Goal: Transaction & Acquisition: Purchase product/service

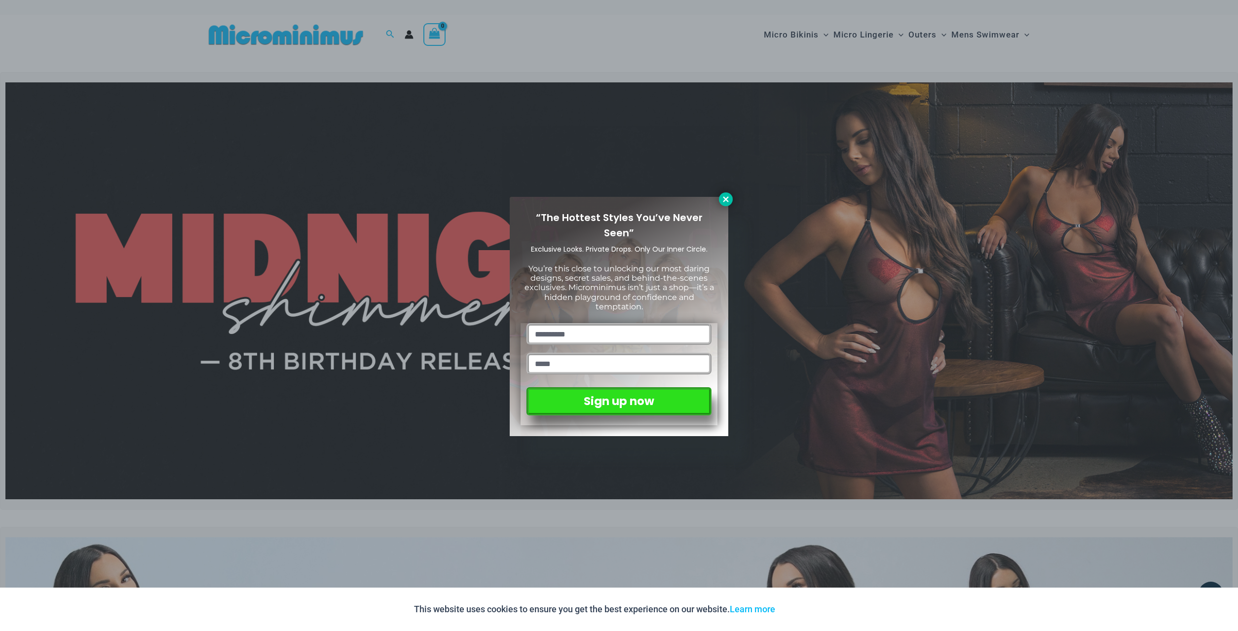
click at [728, 204] on button at bounding box center [726, 199] width 14 height 14
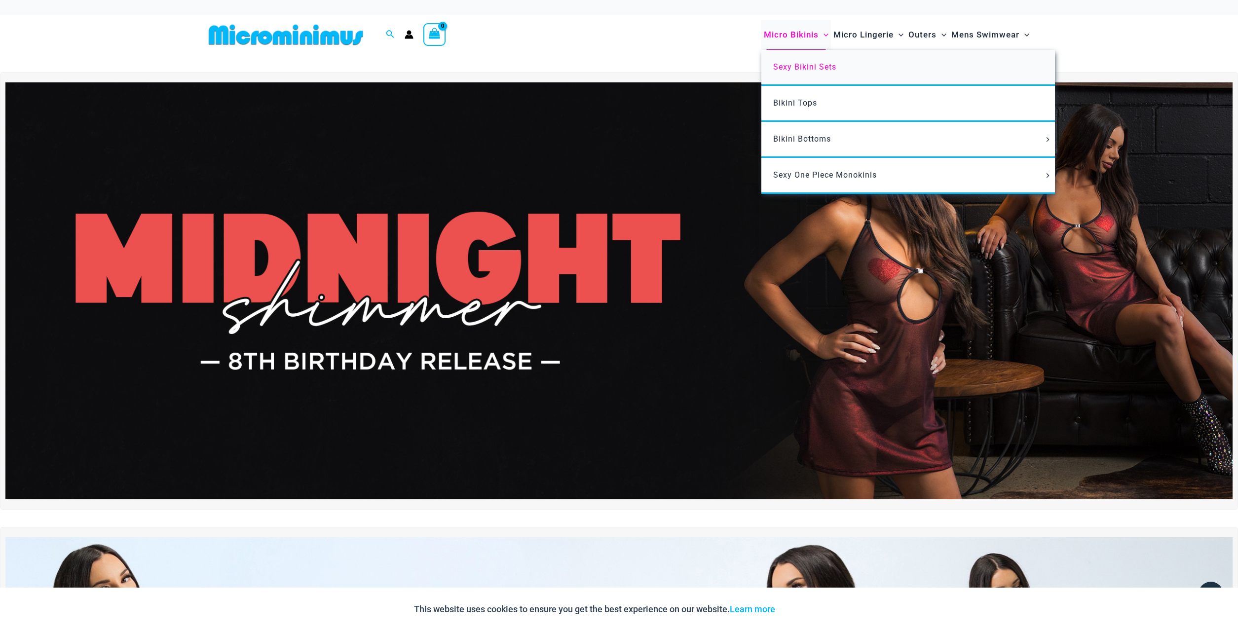
click at [784, 68] on span "Sexy Bikini Sets" at bounding box center [804, 66] width 63 height 9
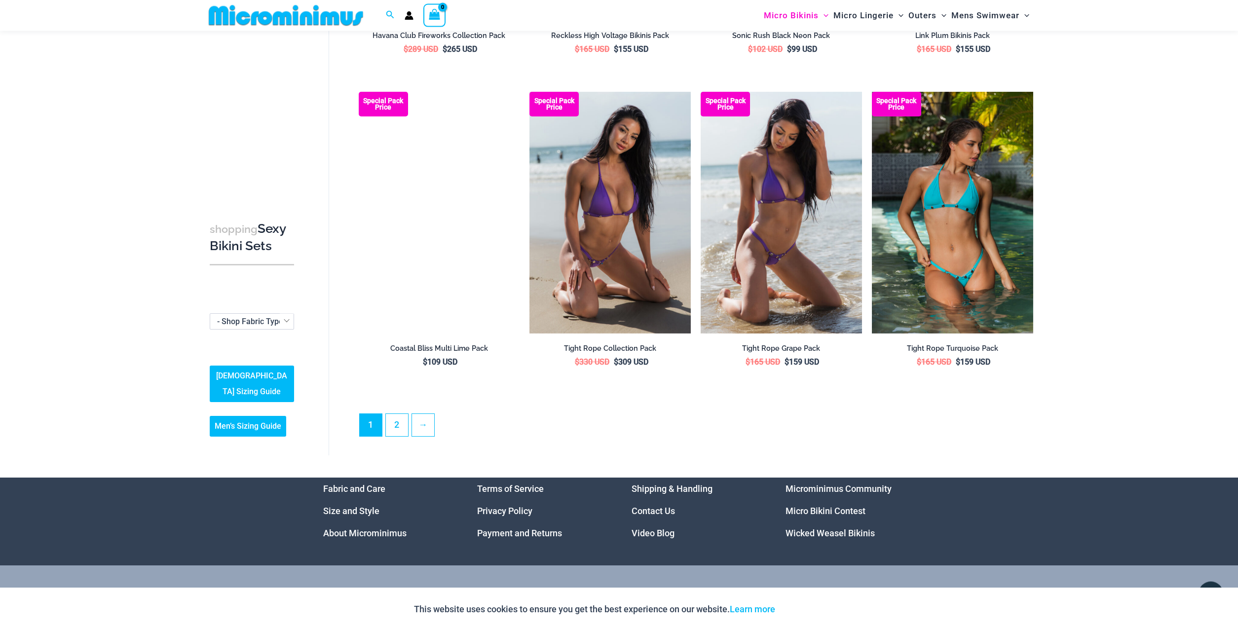
scroll to position [2273, 0]
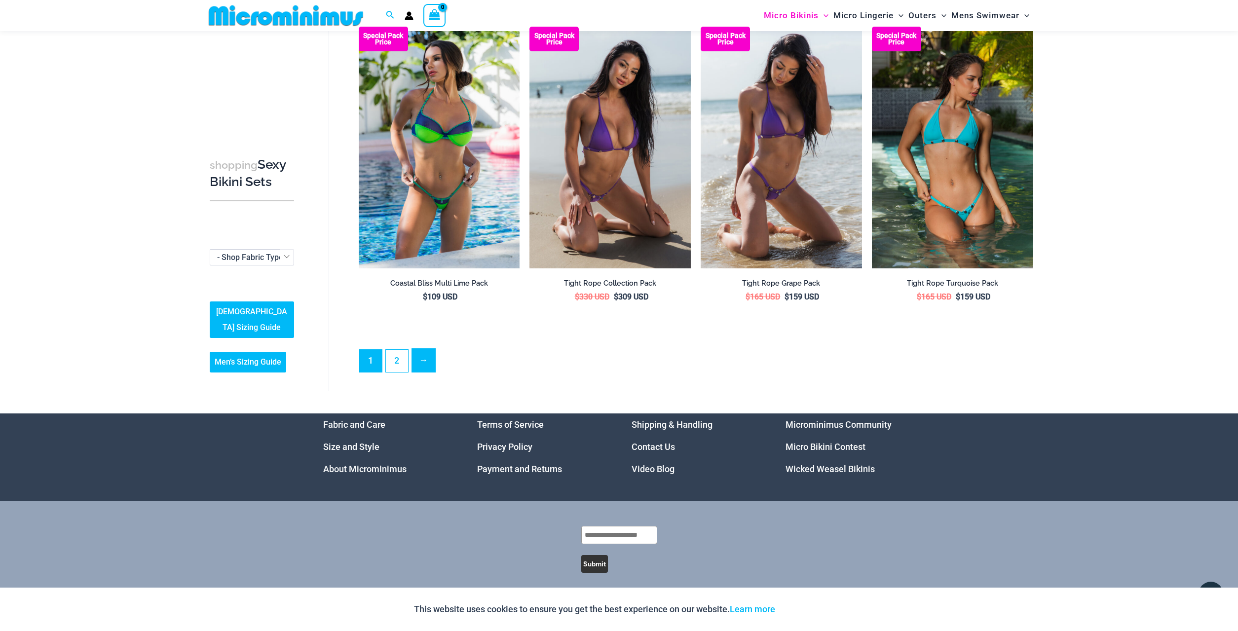
click at [429, 360] on link "→" at bounding box center [423, 360] width 23 height 23
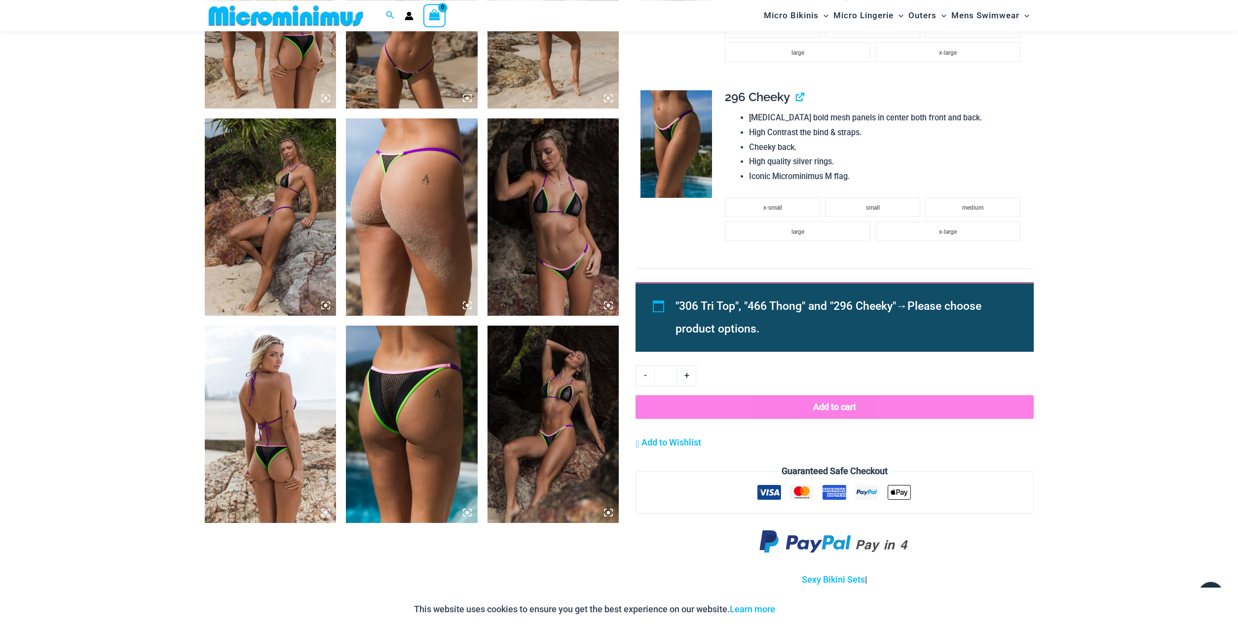
scroll to position [847, 0]
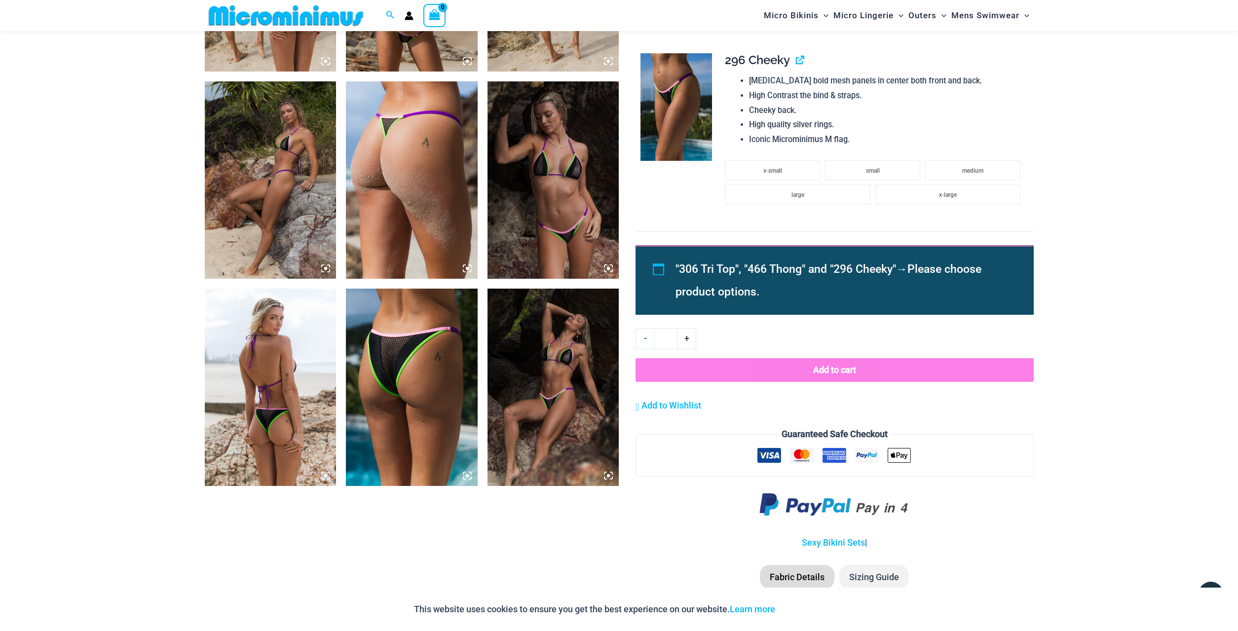
click at [317, 160] on img at bounding box center [271, 179] width 132 height 197
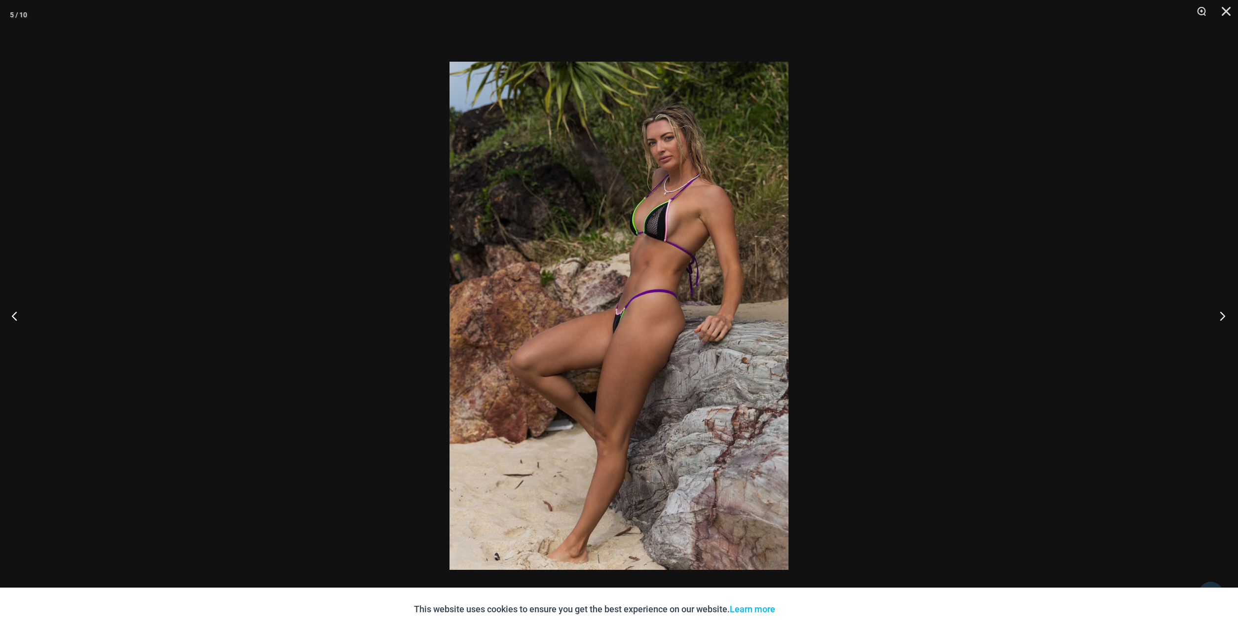
click at [1221, 316] on button "Next" at bounding box center [1219, 315] width 37 height 49
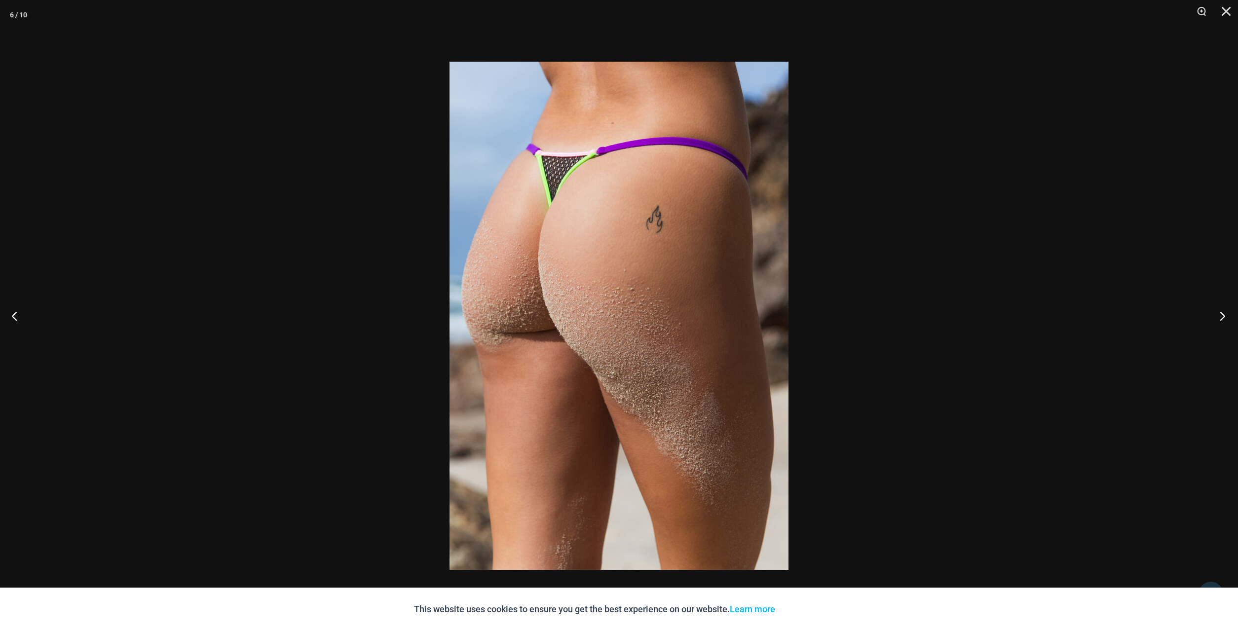
click at [1221, 314] on button "Next" at bounding box center [1219, 315] width 37 height 49
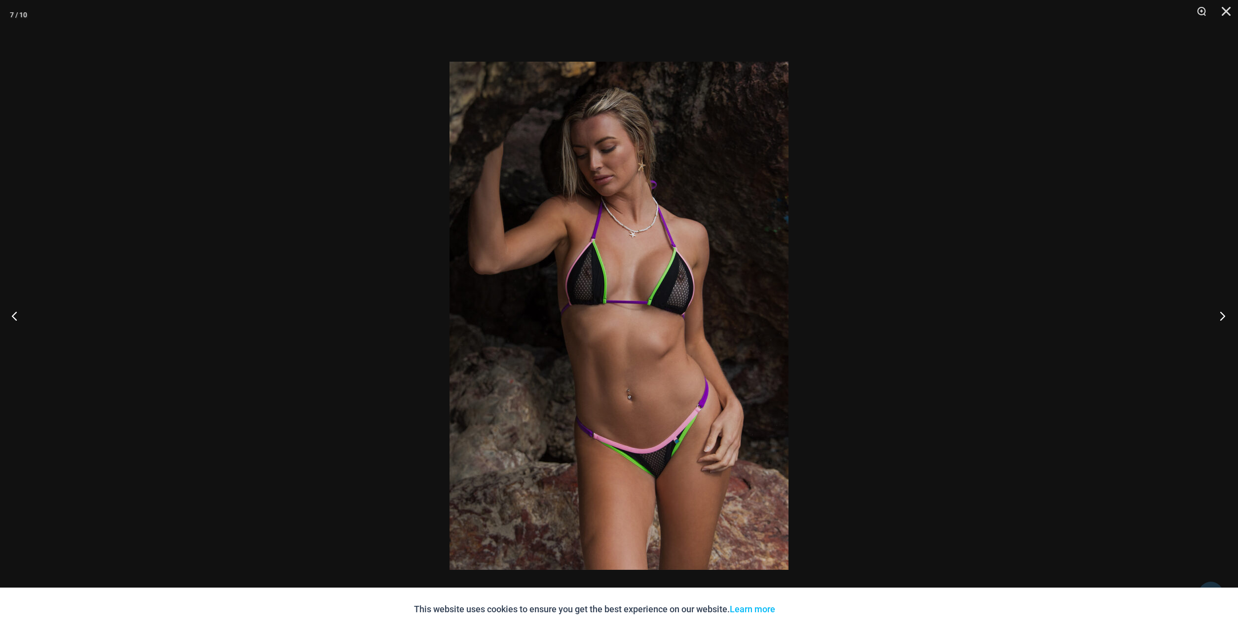
click at [1221, 314] on button "Next" at bounding box center [1219, 315] width 37 height 49
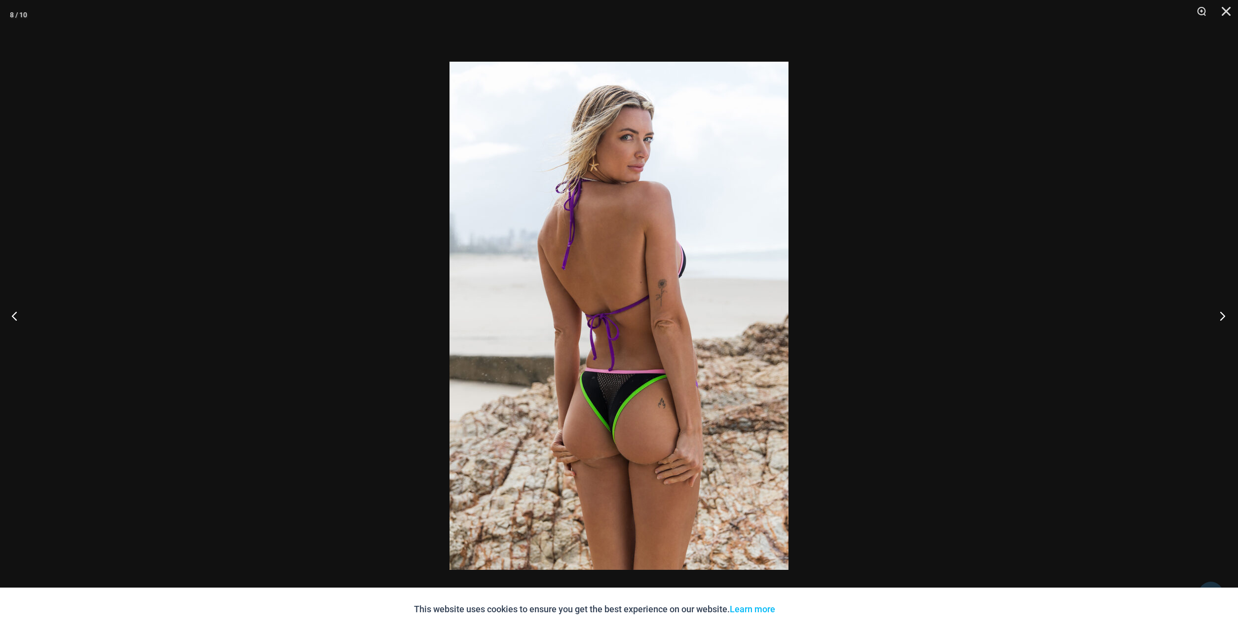
click at [1221, 314] on button "Next" at bounding box center [1219, 315] width 37 height 49
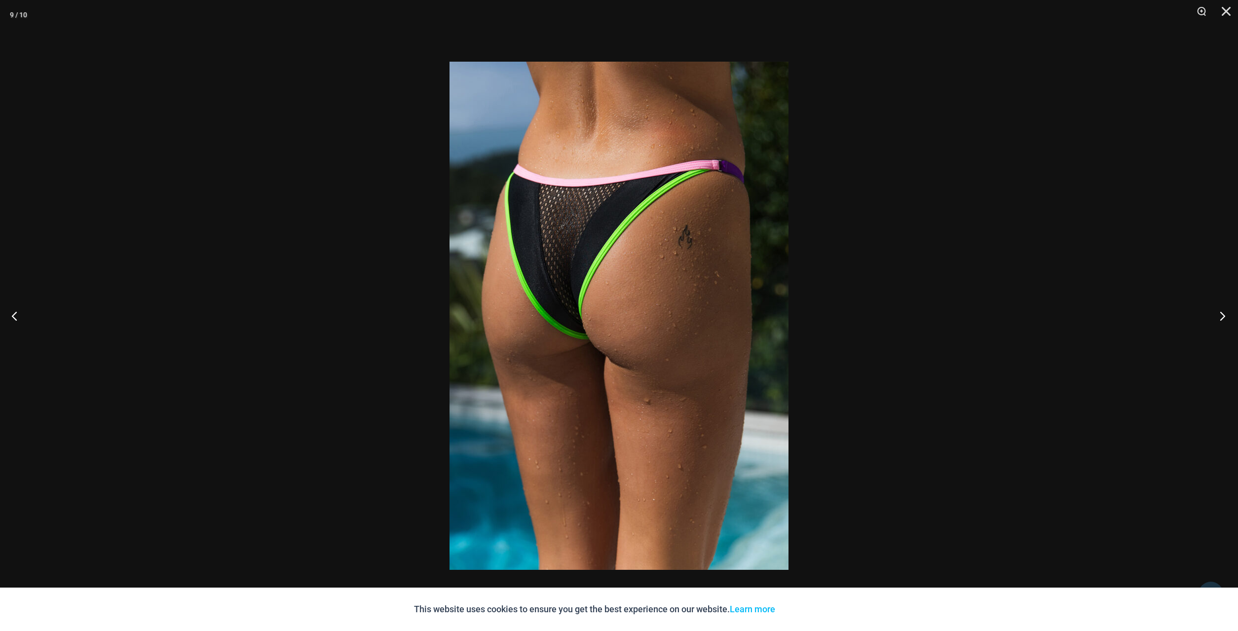
click at [1221, 314] on button "Next" at bounding box center [1219, 315] width 37 height 49
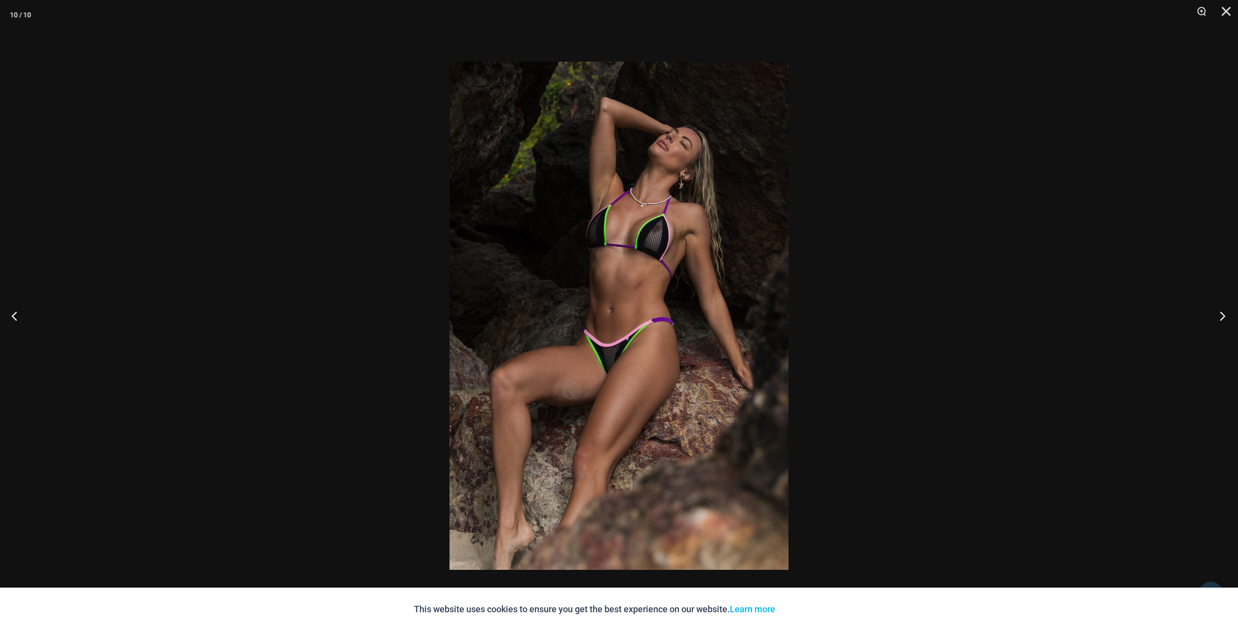
click at [1221, 314] on button "Next" at bounding box center [1219, 315] width 37 height 49
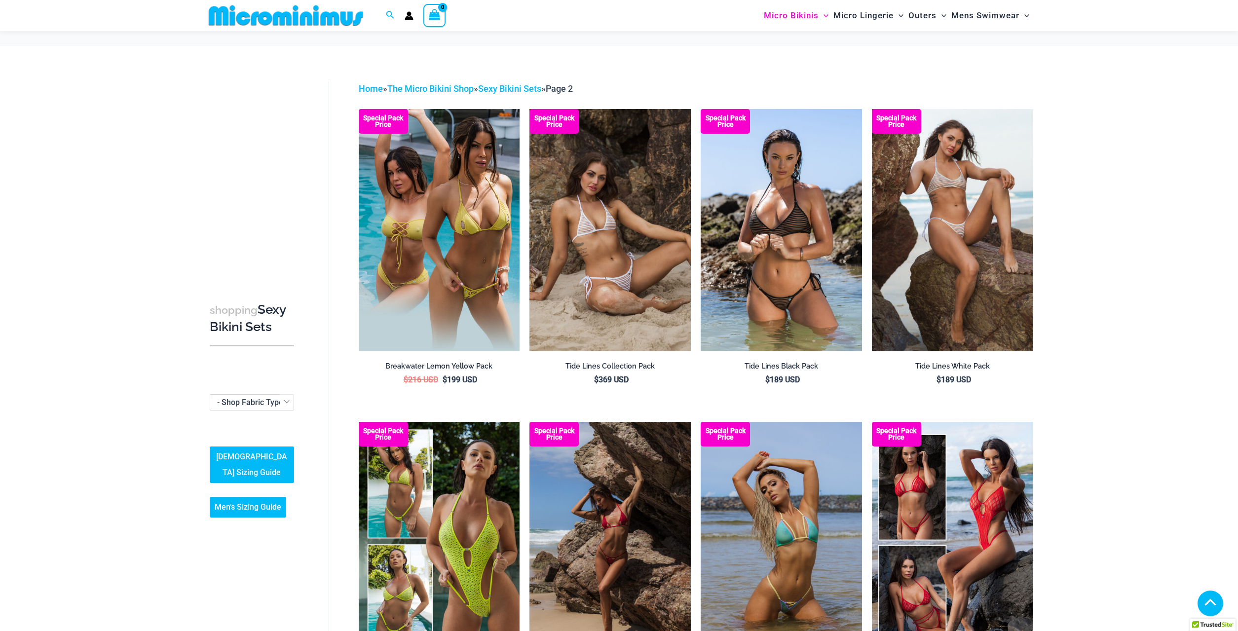
scroll to position [293, 0]
